Goal: Information Seeking & Learning: Learn about a topic

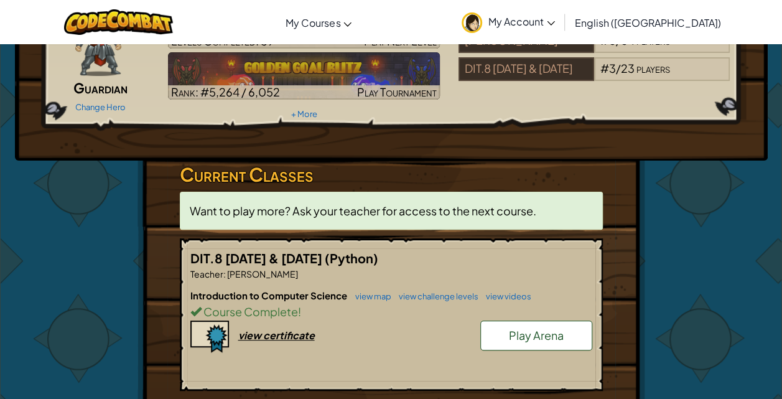
scroll to position [96, 0]
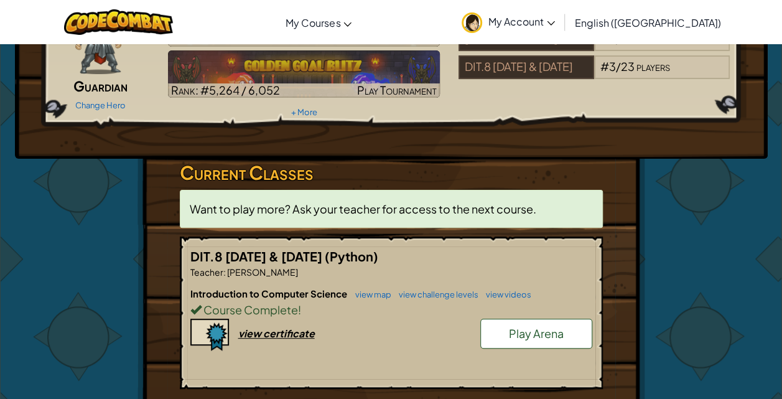
click at [460, 305] on div "Course Complete !" at bounding box center [391, 309] width 402 height 18
click at [366, 289] on link "view map" at bounding box center [370, 294] width 42 height 10
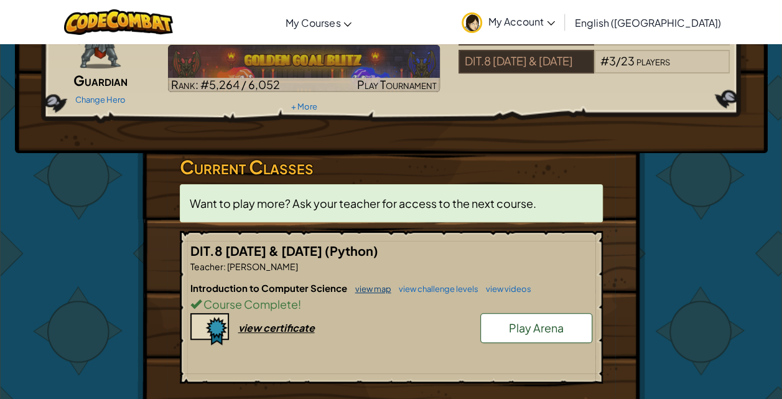
click at [366, 289] on link "view map" at bounding box center [370, 289] width 42 height 10
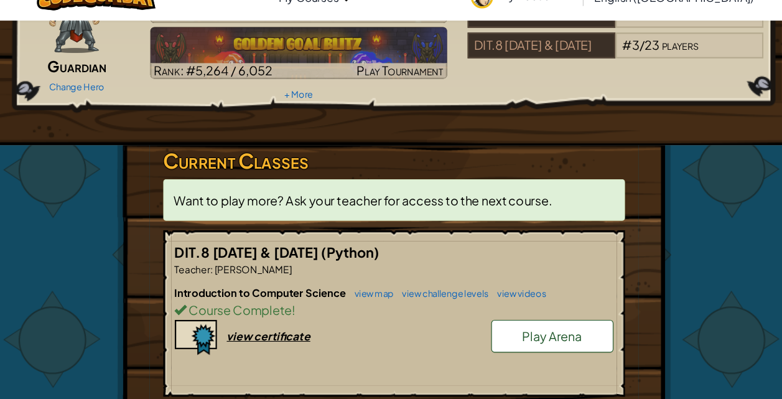
scroll to position [96, 0]
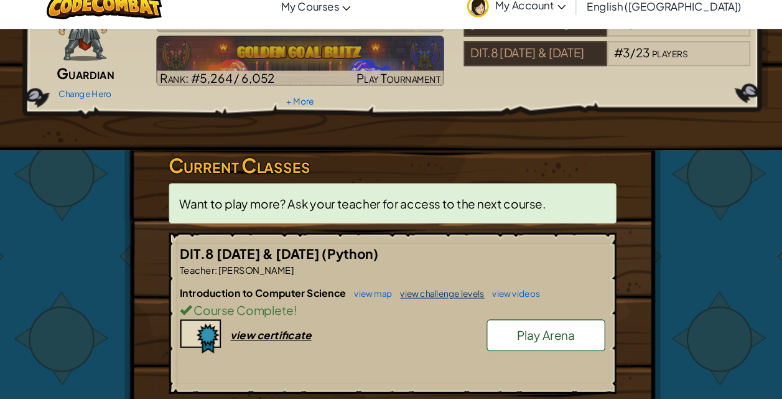
click at [421, 291] on link "view challenge levels" at bounding box center [435, 294] width 86 height 10
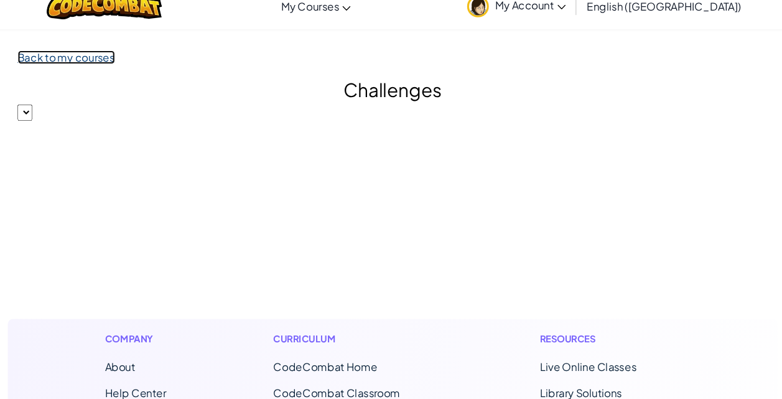
click at [55, 68] on link "Back to my courses" at bounding box center [83, 70] width 92 height 13
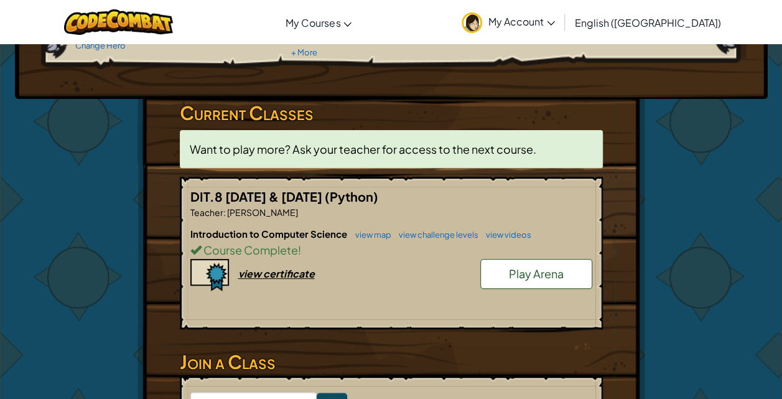
scroll to position [167, 0]
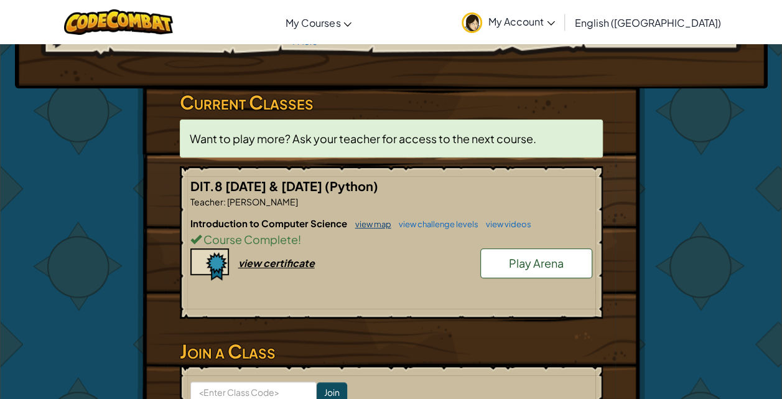
click at [373, 220] on link "view map" at bounding box center [370, 224] width 42 height 10
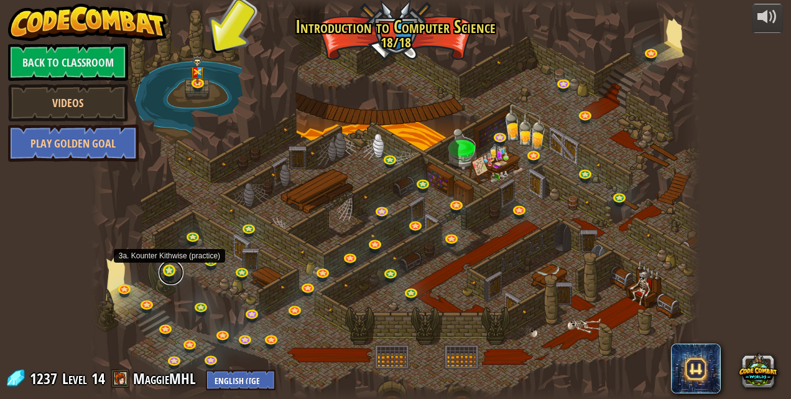
click at [172, 274] on link at bounding box center [171, 272] width 25 height 25
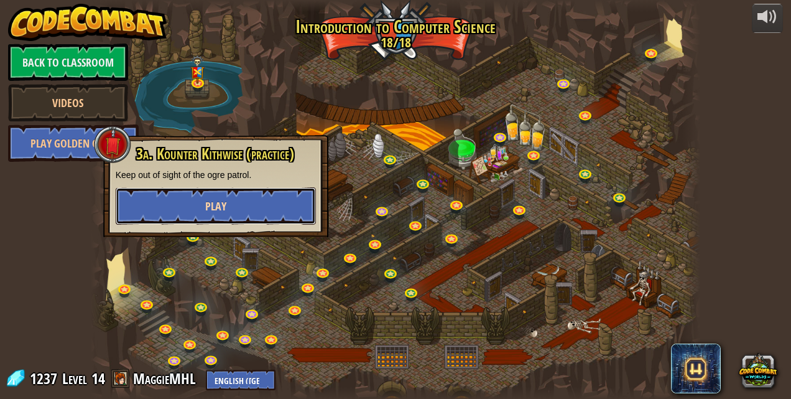
click at [184, 198] on button "Play" at bounding box center [216, 205] width 200 height 37
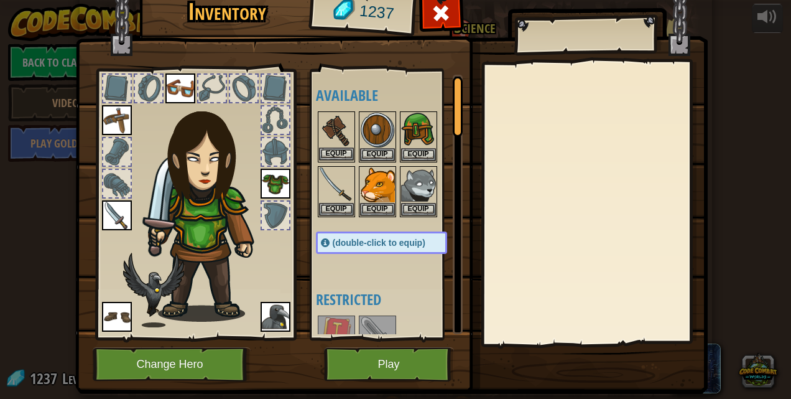
click at [329, 128] on img at bounding box center [336, 130] width 35 height 35
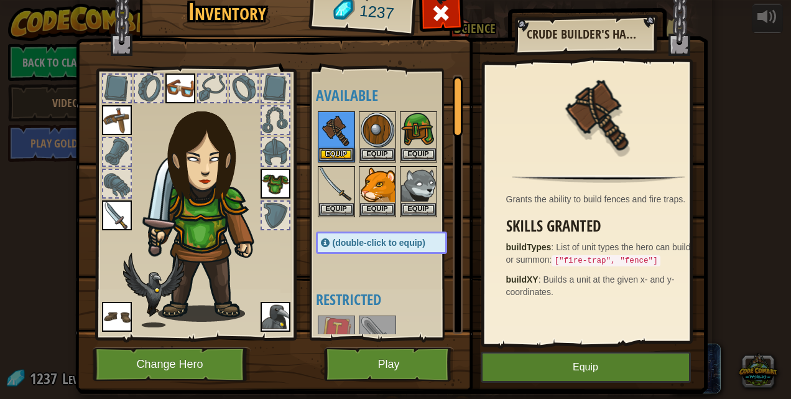
scroll to position [30, 0]
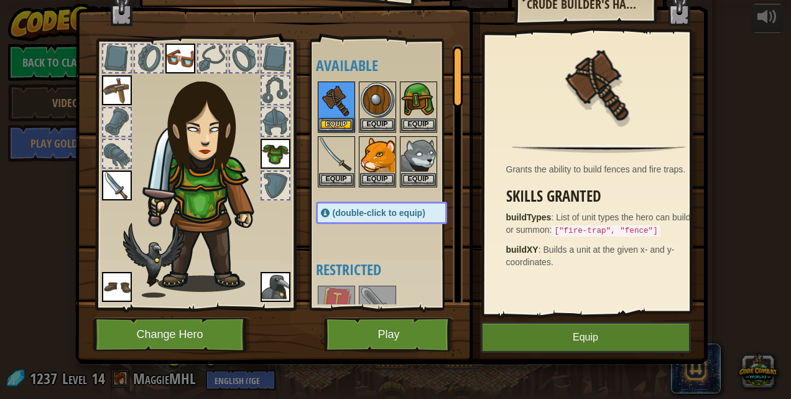
click at [178, 56] on img at bounding box center [180, 59] width 30 height 30
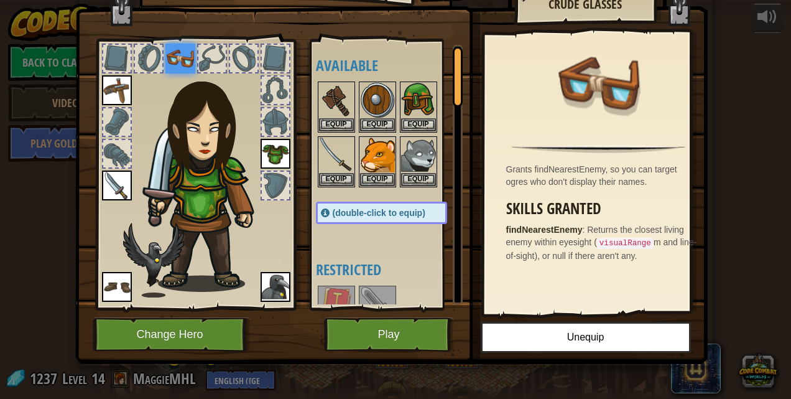
click at [109, 195] on img at bounding box center [117, 185] width 30 height 30
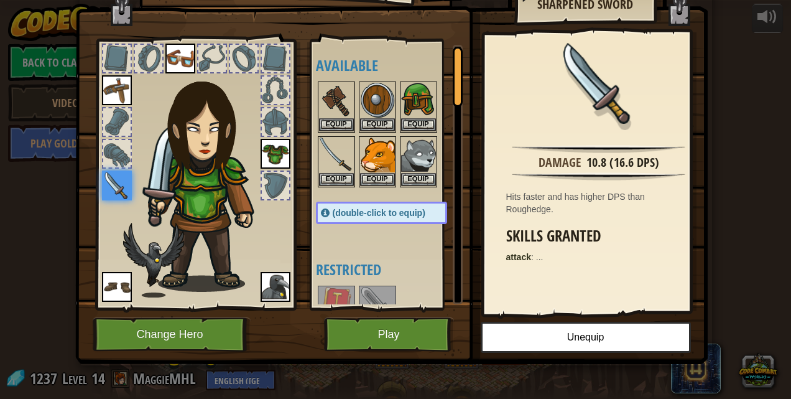
click at [104, 293] on img at bounding box center [117, 287] width 30 height 30
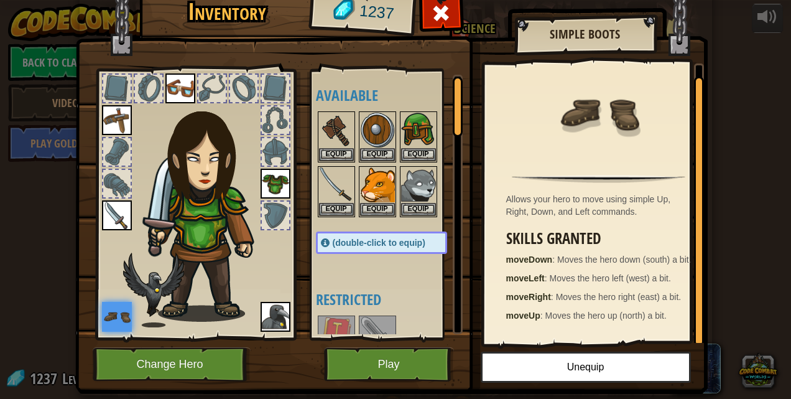
scroll to position [7, 0]
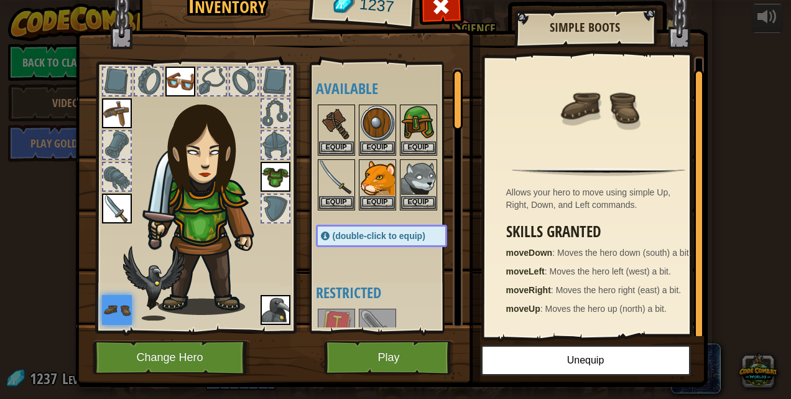
click at [102, 209] on img at bounding box center [117, 208] width 30 height 30
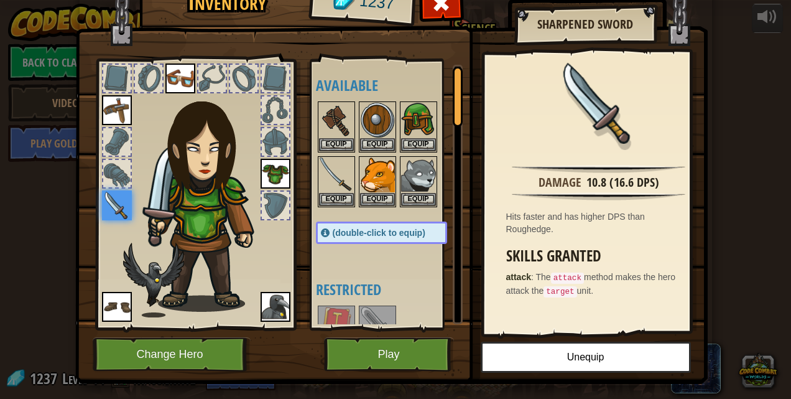
scroll to position [7, 0]
